Goal: Task Accomplishment & Management: Complete application form

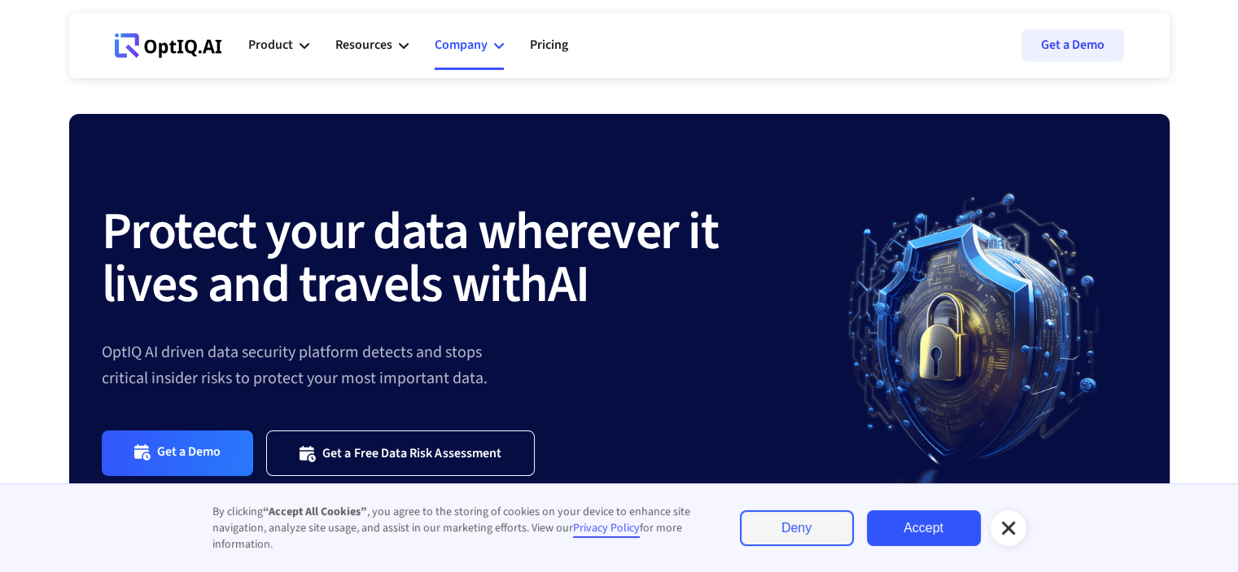
click at [497, 42] on icon at bounding box center [499, 46] width 10 height 10
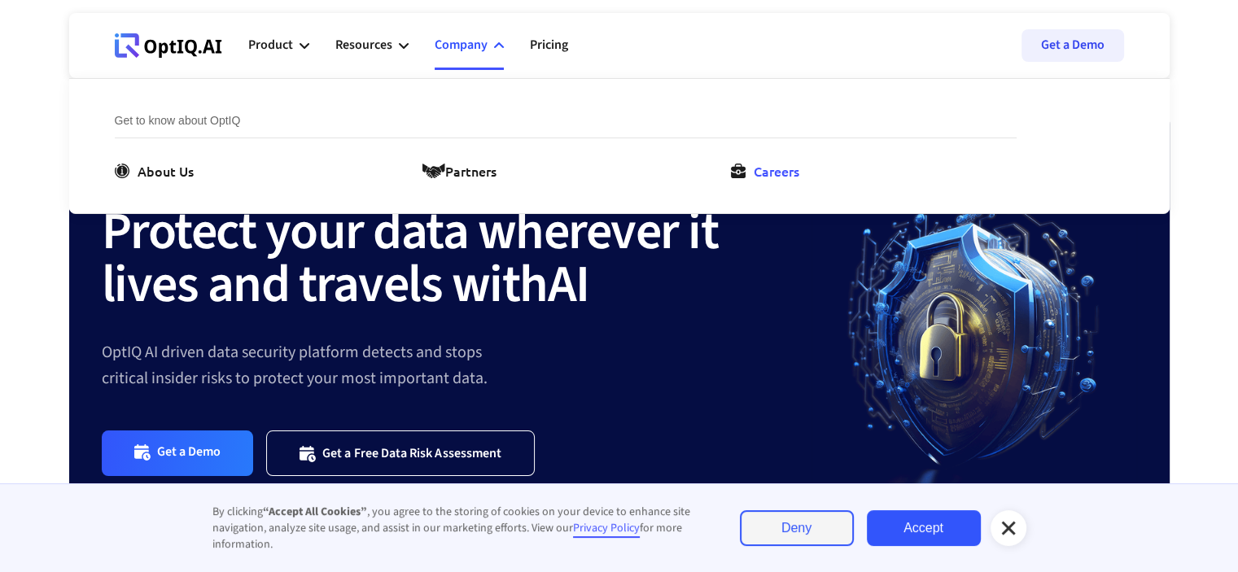
click at [748, 167] on link "Careers" at bounding box center [768, 171] width 75 height 20
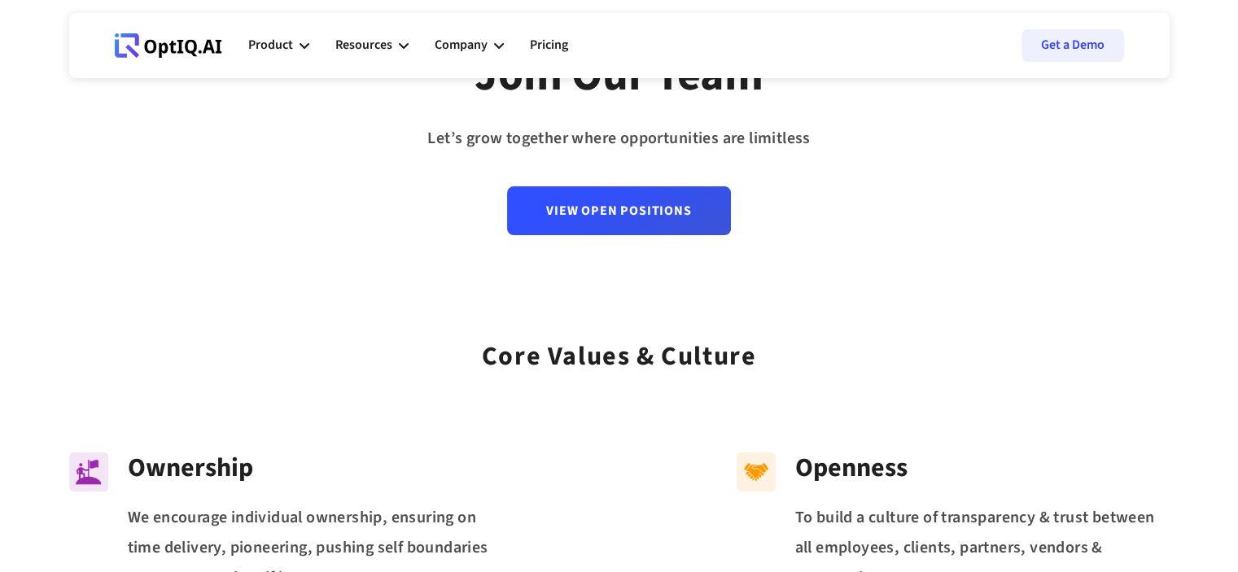
scroll to position [163, 0]
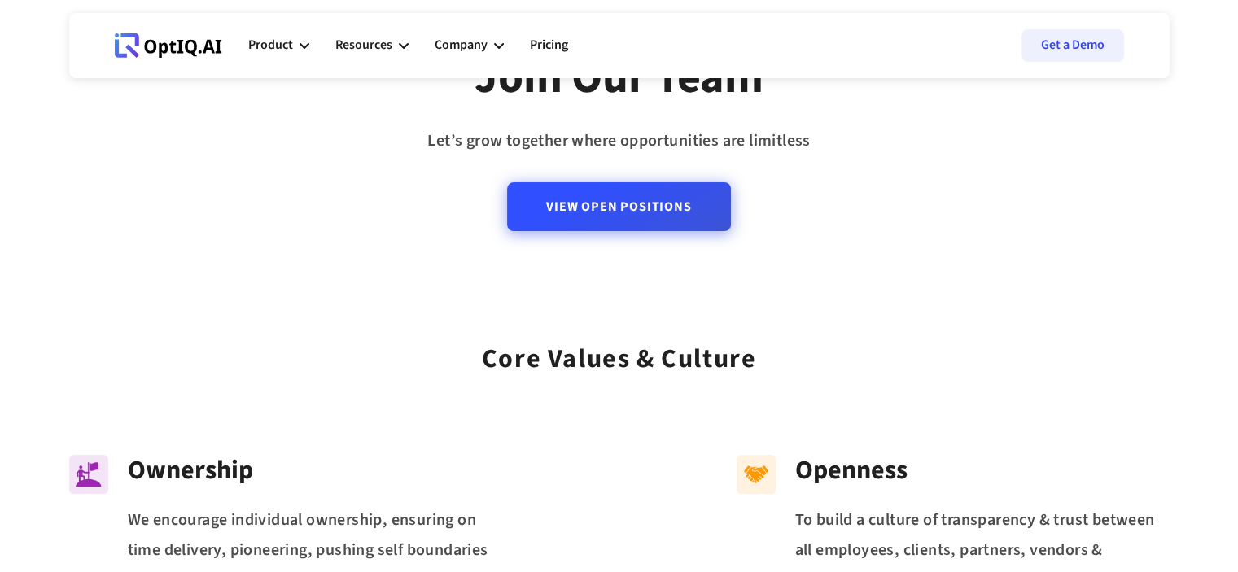
click at [641, 202] on link "View Open Positions" at bounding box center [618, 206] width 223 height 49
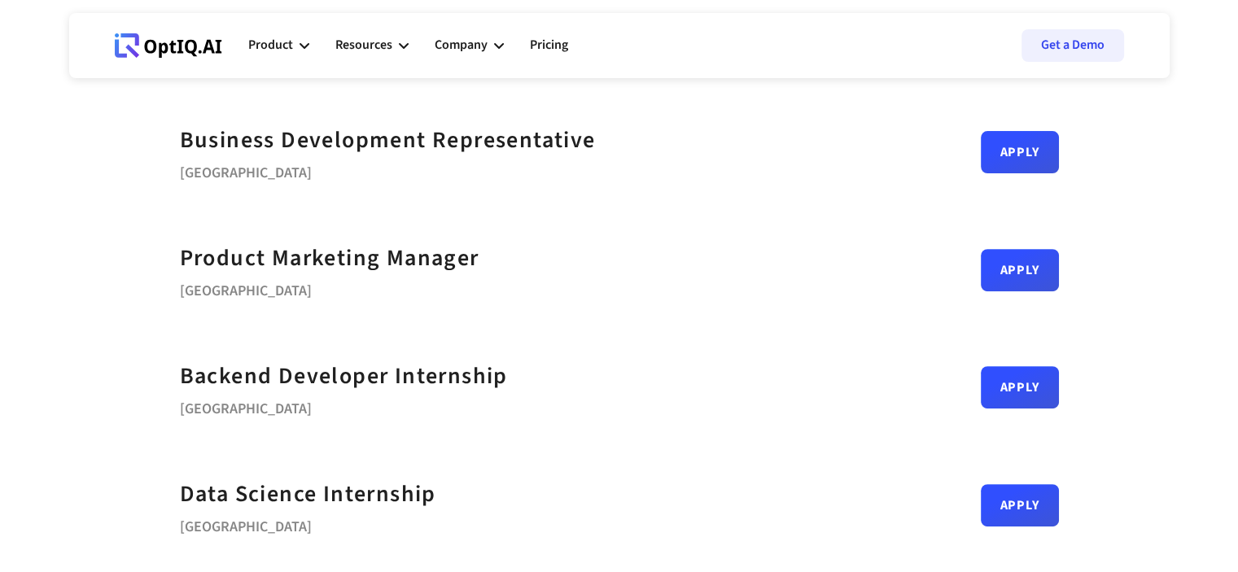
scroll to position [814, 0]
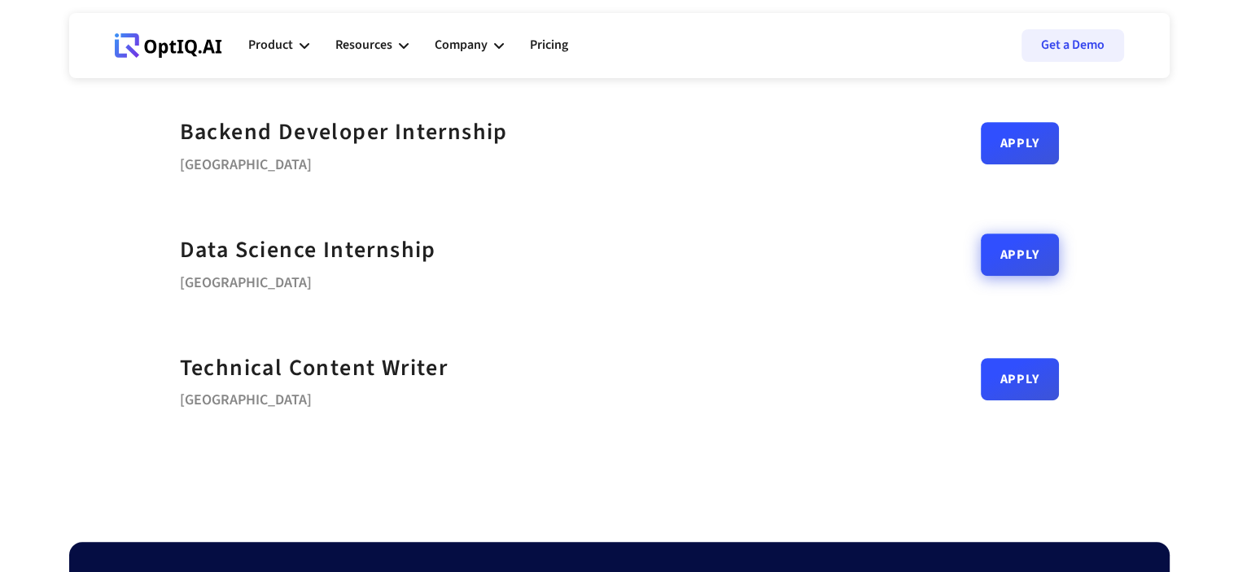
click at [996, 263] on link "Apply" at bounding box center [1020, 255] width 78 height 42
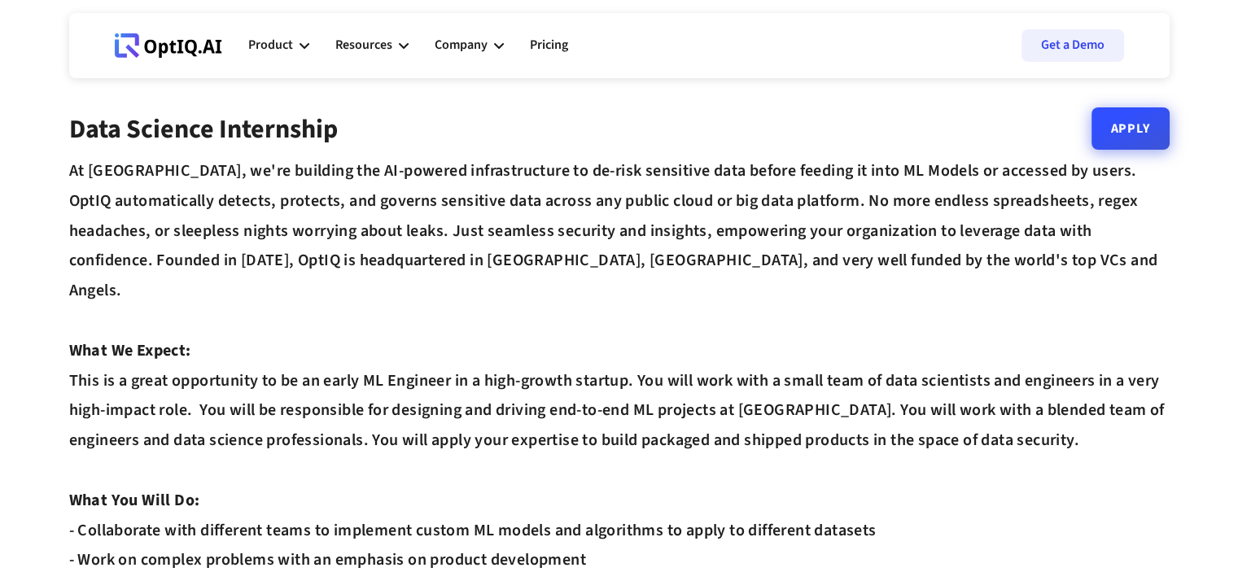
click at [1105, 129] on link "Apply" at bounding box center [1131, 128] width 78 height 42
